Goal: Transaction & Acquisition: Purchase product/service

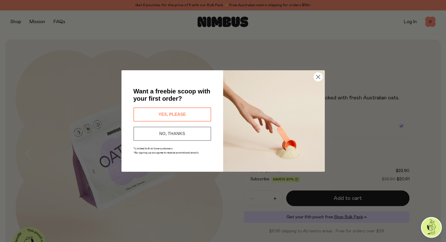
click at [186, 112] on button "YES, PLEASE" at bounding box center [172, 115] width 78 height 14
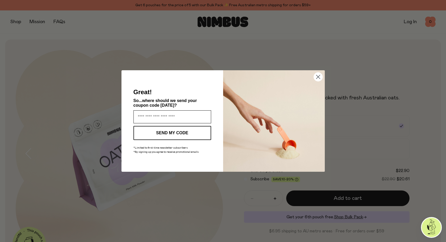
click at [167, 115] on input "Enter your email address" at bounding box center [172, 117] width 78 height 13
type input "**********"
click at [176, 130] on button "SEND MY CODE" at bounding box center [172, 133] width 78 height 14
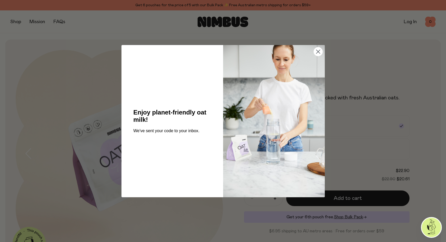
click at [318, 52] on circle "Close dialog" at bounding box center [318, 51] width 9 height 9
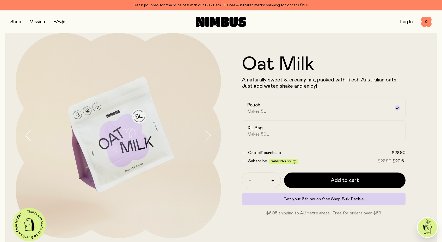
scroll to position [26, 0]
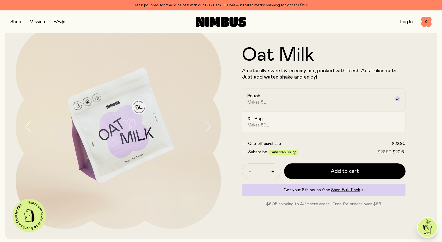
click at [313, 123] on div "XL Bag Makes 50L" at bounding box center [318, 122] width 143 height 12
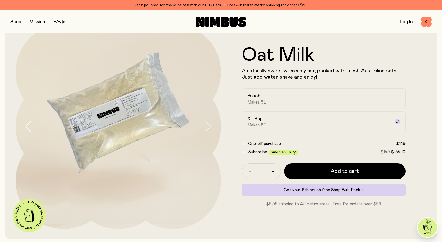
click at [256, 226] on div "Oat Milk A naturally sweet & creamy mix, packed with fresh Australian oats. Jus…" at bounding box center [323, 126] width 205 height 205
click at [306, 100] on div "Pouch Makes 5L" at bounding box center [318, 99] width 143 height 12
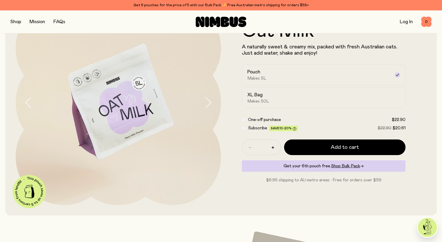
scroll to position [52, 0]
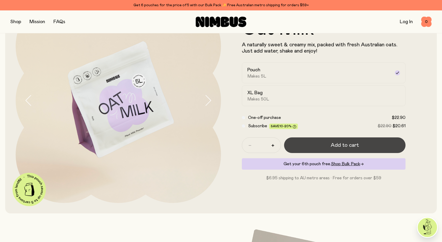
click at [330, 145] on button "Add to cart" at bounding box center [344, 146] width 121 height 16
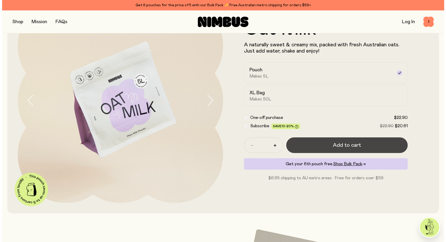
scroll to position [0, 0]
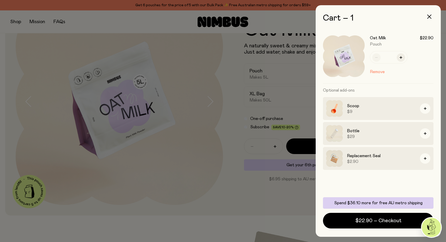
click at [263, 197] on div at bounding box center [223, 121] width 446 height 242
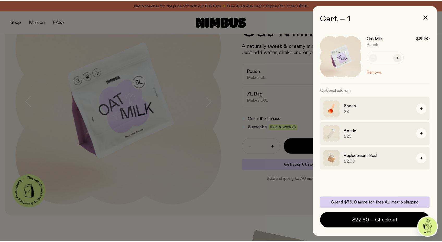
scroll to position [52, 0]
